Goal: Find specific page/section: Find specific page/section

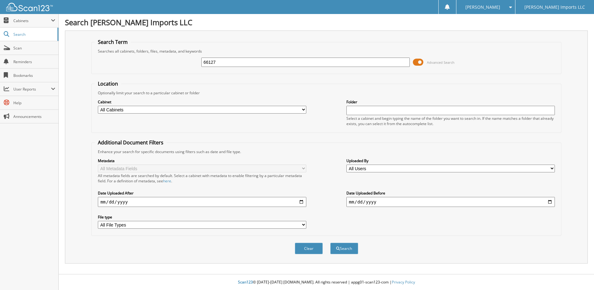
type input "66127"
click at [330, 242] on button "Search" at bounding box center [344, 248] width 28 height 12
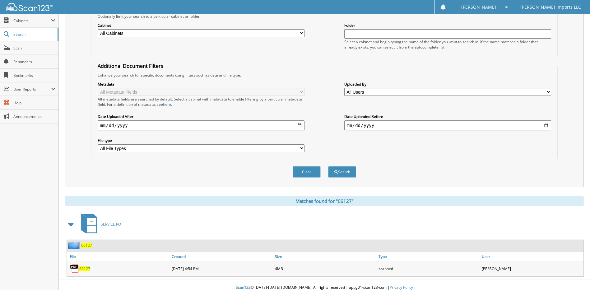
scroll to position [82, 0]
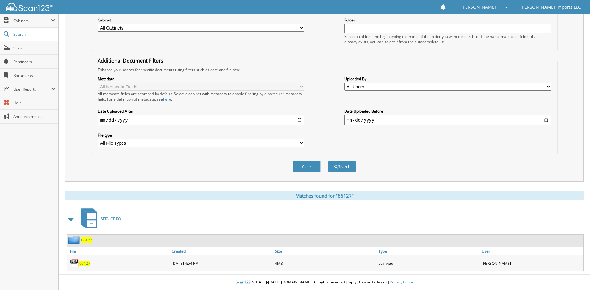
click at [88, 264] on span "66127" at bounding box center [84, 262] width 11 height 5
